Goal: Transaction & Acquisition: Subscribe to service/newsletter

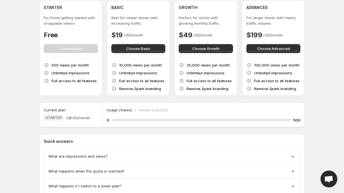
scroll to position [22, 0]
click at [194, 122] on div "Subscription Yearly Save 20% Monthly STARTER For those getting started with sho…" at bounding box center [172, 90] width 266 height 214
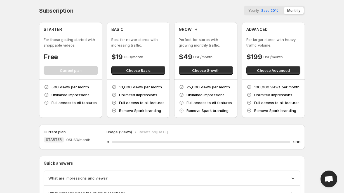
click at [275, 10] on span "Save 20%" at bounding box center [269, 10] width 17 height 4
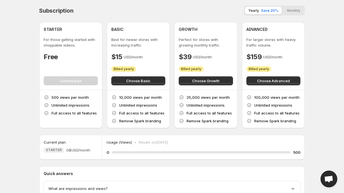
click at [300, 12] on button "Monthly" at bounding box center [294, 11] width 20 height 8
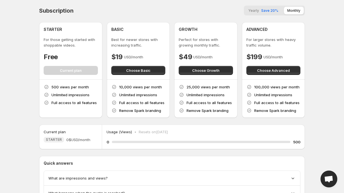
click at [274, 11] on span "Save 20%" at bounding box center [269, 10] width 17 height 4
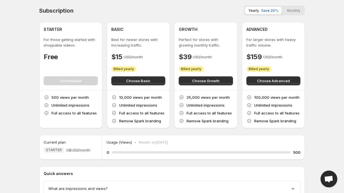
click at [291, 11] on button "Monthly" at bounding box center [294, 11] width 20 height 8
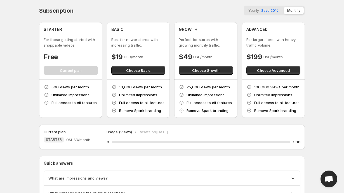
click at [259, 10] on span "Yearly" at bounding box center [254, 10] width 11 height 4
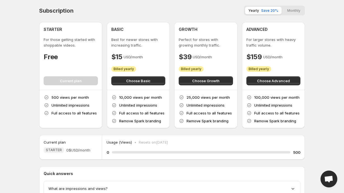
click at [289, 9] on button "Monthly" at bounding box center [294, 11] width 20 height 8
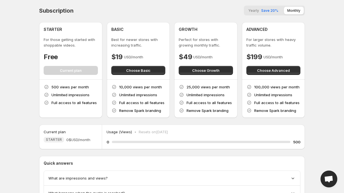
click at [267, 10] on span "Save 20%" at bounding box center [269, 10] width 17 height 4
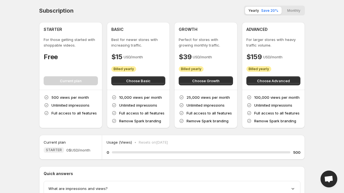
click at [294, 8] on button "Monthly" at bounding box center [294, 11] width 20 height 8
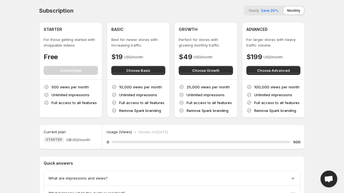
click at [271, 9] on span "Save 20%" at bounding box center [269, 10] width 17 height 4
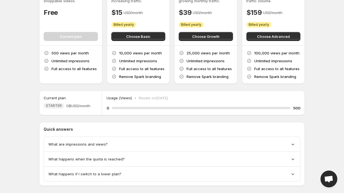
scroll to position [53, 0]
